Goal: Transaction & Acquisition: Purchase product/service

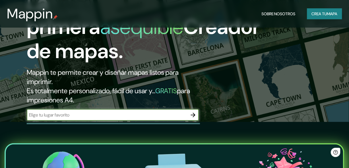
click at [111, 113] on input "text" at bounding box center [107, 114] width 161 height 7
type input "oruro [GEOGRAPHIC_DATA]"
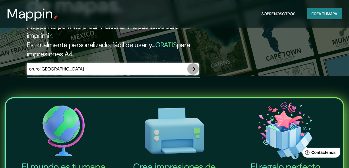
click at [194, 69] on icon "button" at bounding box center [193, 69] width 5 height 5
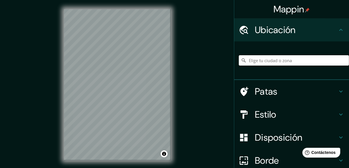
click at [293, 58] on input "Elige tu ciudad o zona" at bounding box center [294, 60] width 110 height 10
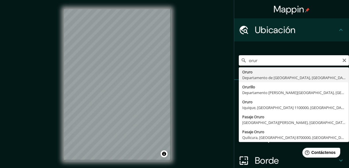
type input "Oruro, Departamento de [GEOGRAPHIC_DATA], [GEOGRAPHIC_DATA]"
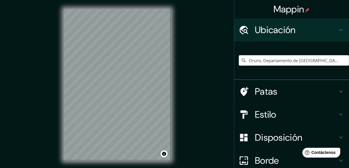
click at [265, 113] on font "Estilo" at bounding box center [266, 114] width 22 height 12
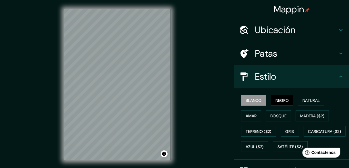
click at [281, 101] on font "Negro" at bounding box center [283, 100] width 14 height 5
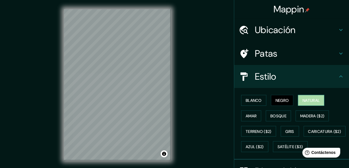
click at [316, 100] on font "Natural" at bounding box center [311, 100] width 17 height 5
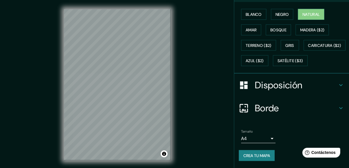
scroll to position [92, 0]
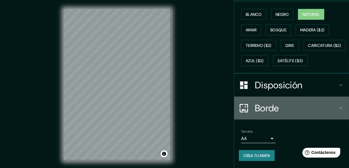
click at [271, 111] on font "Borde" at bounding box center [267, 108] width 24 height 12
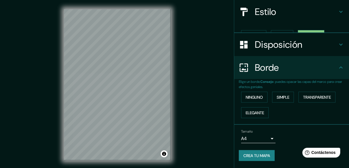
scroll to position [55, 0]
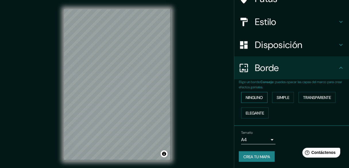
click at [254, 99] on font "Ninguno" at bounding box center [254, 97] width 17 height 5
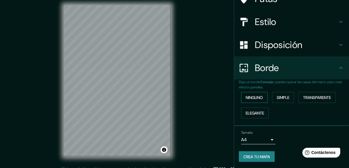
scroll to position [11, 0]
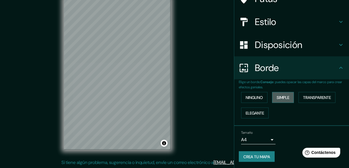
click at [281, 99] on font "Simple" at bounding box center [283, 97] width 13 height 5
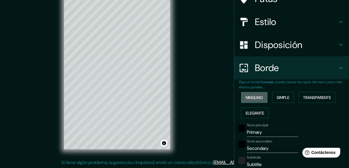
click at [257, 99] on font "Ninguno" at bounding box center [254, 97] width 17 height 5
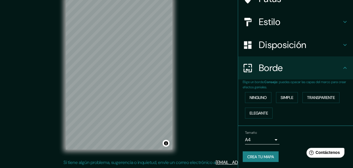
click at [259, 139] on body "Mappin Ubicación Oruro, Departamento de [GEOGRAPHIC_DATA], [GEOGRAPHIC_DATA] Pa…" at bounding box center [176, 73] width 353 height 168
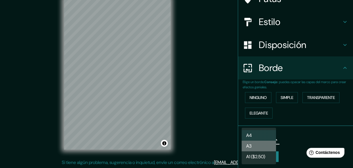
click at [257, 146] on li "A3" at bounding box center [259, 146] width 34 height 11
type input "a4"
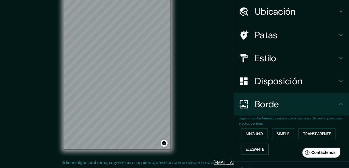
scroll to position [0, 0]
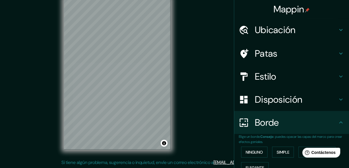
click at [286, 95] on font "Disposición" at bounding box center [278, 99] width 47 height 12
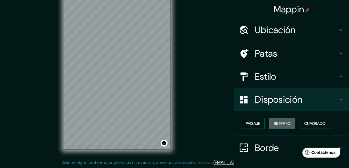
click at [277, 123] on font "Retrato" at bounding box center [282, 123] width 17 height 5
click at [305, 125] on font "Cuadrado" at bounding box center [315, 123] width 21 height 5
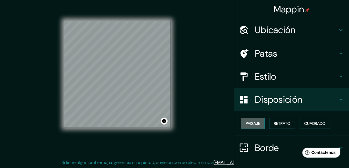
click at [254, 123] on font "Paisaje" at bounding box center [253, 123] width 14 height 5
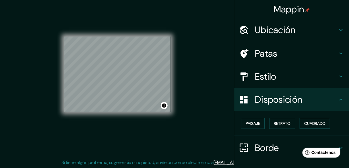
click at [319, 124] on font "Cuadrado" at bounding box center [315, 123] width 21 height 5
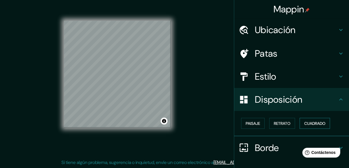
click at [310, 124] on font "Cuadrado" at bounding box center [315, 123] width 21 height 5
click at [277, 124] on font "Retrato" at bounding box center [282, 123] width 17 height 5
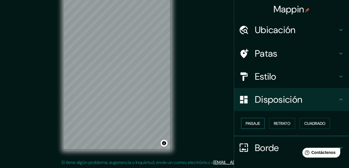
click at [255, 123] on font "Paisaje" at bounding box center [253, 123] width 14 height 5
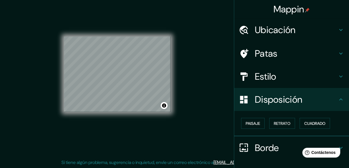
click at [259, 74] on font "Estilo" at bounding box center [266, 76] width 22 height 12
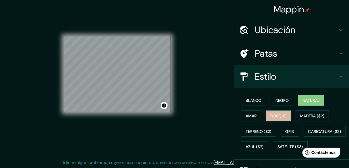
click at [276, 116] on font "Bosque" at bounding box center [279, 115] width 16 height 5
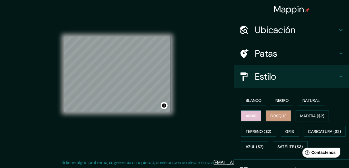
click at [257, 114] on button "Amar" at bounding box center [251, 115] width 20 height 11
click at [286, 116] on button "Bosque" at bounding box center [278, 115] width 25 height 11
click at [250, 114] on font "Amar" at bounding box center [251, 115] width 11 height 5
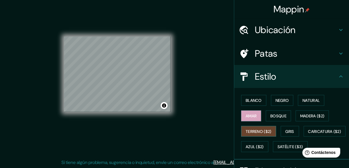
click at [256, 130] on font "Terreno ($2)" at bounding box center [259, 131] width 26 height 5
click at [282, 102] on font "Negro" at bounding box center [283, 100] width 14 height 5
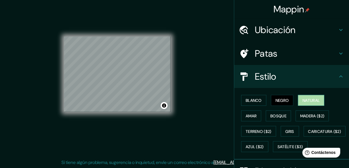
click at [305, 100] on font "Natural" at bounding box center [311, 100] width 17 height 5
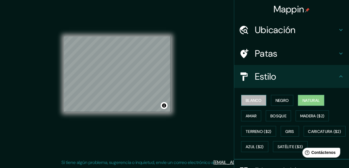
click at [257, 101] on font "Blanco" at bounding box center [254, 100] width 16 height 5
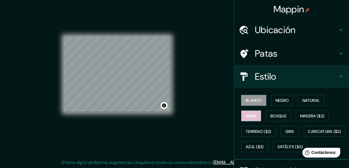
click at [257, 118] on button "Amar" at bounding box center [251, 115] width 20 height 11
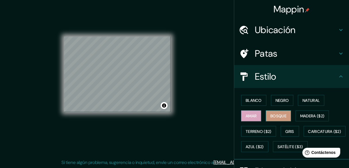
click at [276, 118] on font "Bosque" at bounding box center [279, 115] width 16 height 7
click at [252, 116] on font "Amar" at bounding box center [251, 115] width 11 height 5
click at [278, 116] on font "Bosque" at bounding box center [279, 115] width 16 height 5
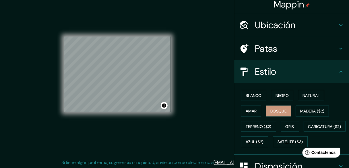
drag, startPoint x: 158, startPoint y: 111, endPoint x: 215, endPoint y: 123, distance: 57.7
click at [215, 123] on div "Mappin Ubicación Oruro, Departamento de [GEOGRAPHIC_DATA], [GEOGRAPHIC_DATA] Pa…" at bounding box center [174, 78] width 349 height 179
click at [253, 108] on font "Amar" at bounding box center [251, 110] width 11 height 5
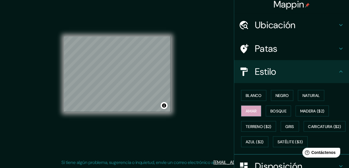
click at [172, 73] on div "© Mapbox © OpenStreetMap Improve this map" at bounding box center [117, 74] width 125 height 170
click at [303, 95] on font "Natural" at bounding box center [311, 95] width 17 height 5
